Goal: Task Accomplishment & Management: Manage account settings

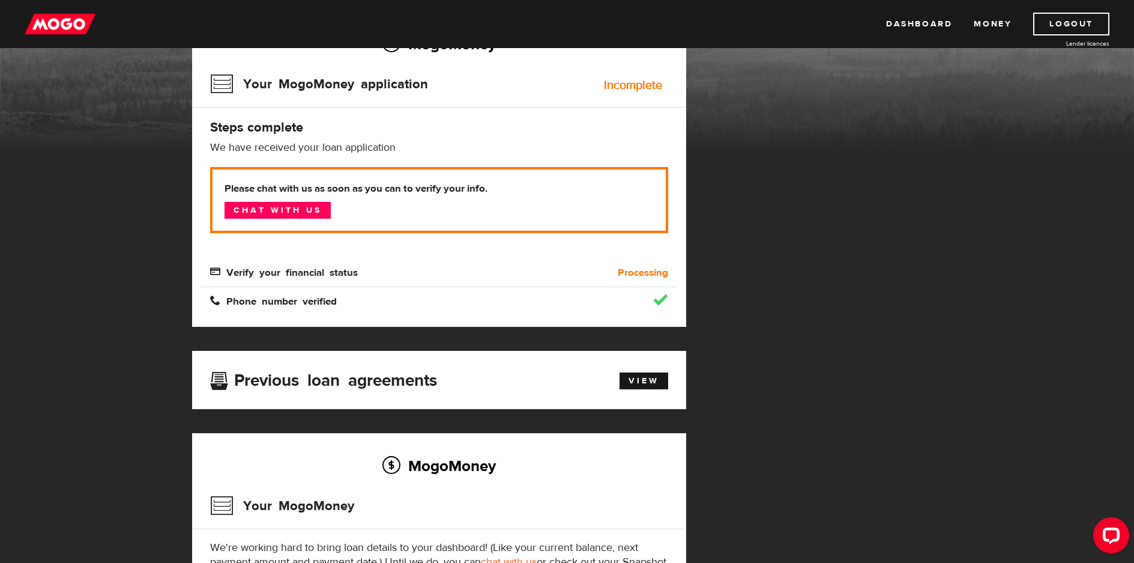
scroll to position [180, 0]
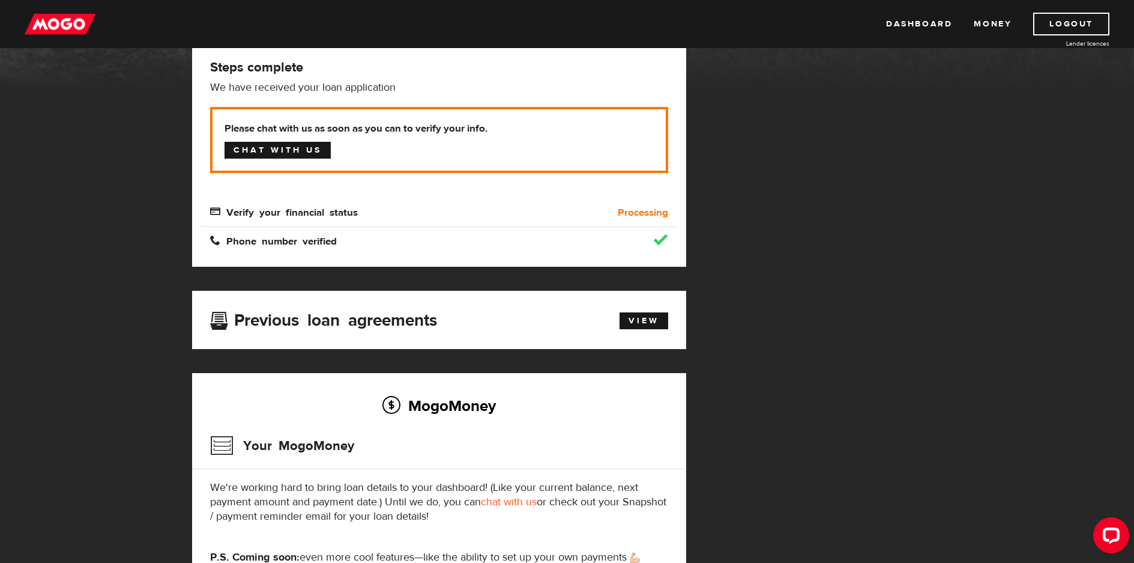
click at [303, 150] on link "Chat with us" at bounding box center [278, 150] width 106 height 17
click at [637, 321] on link "View" at bounding box center [644, 320] width 49 height 17
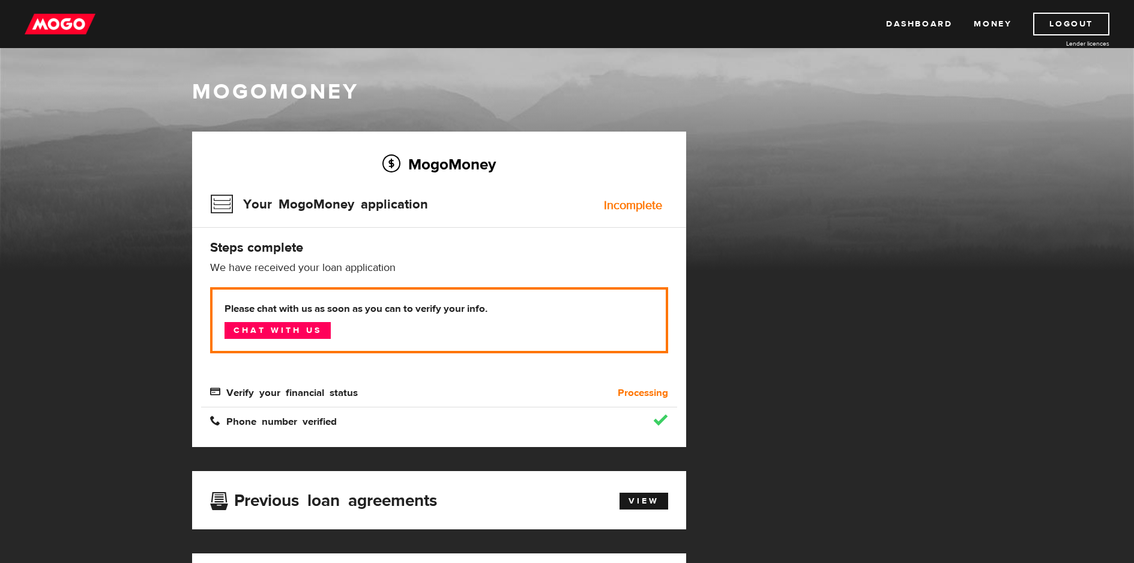
scroll to position [404, 0]
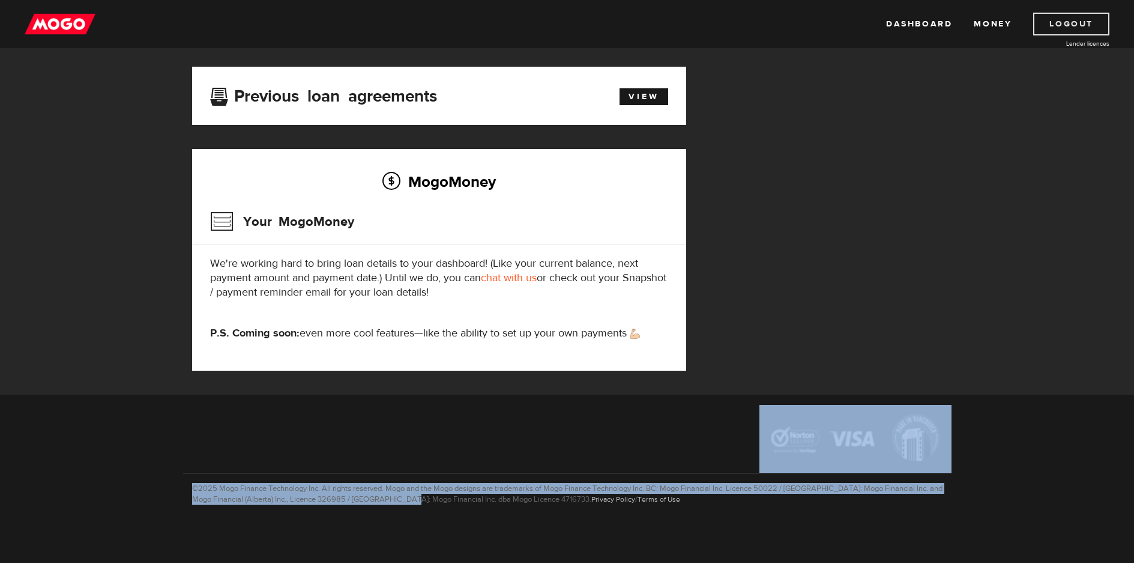
click at [1062, 26] on link "Logout" at bounding box center [1071, 24] width 76 height 23
click at [1063, 21] on link "Logout" at bounding box center [1071, 24] width 76 height 23
click at [1069, 22] on link "Logout" at bounding box center [1071, 24] width 76 height 23
click at [1060, 20] on link "Logout" at bounding box center [1071, 24] width 76 height 23
click at [1056, 20] on link "Logout" at bounding box center [1071, 24] width 76 height 23
